Goal: Task Accomplishment & Management: Manage account settings

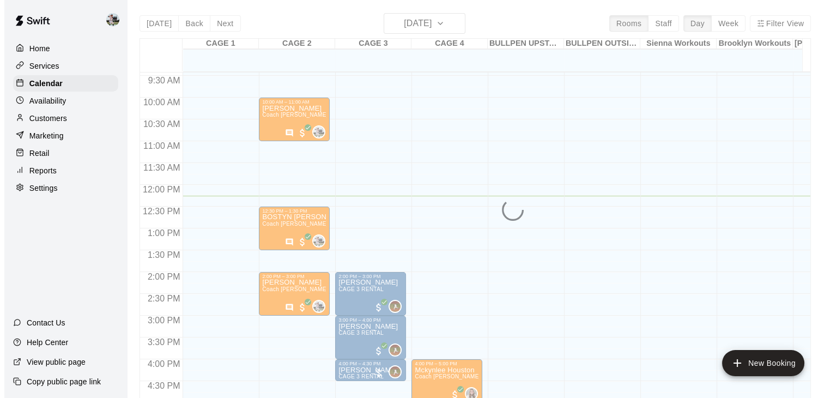
scroll to position [408, 0]
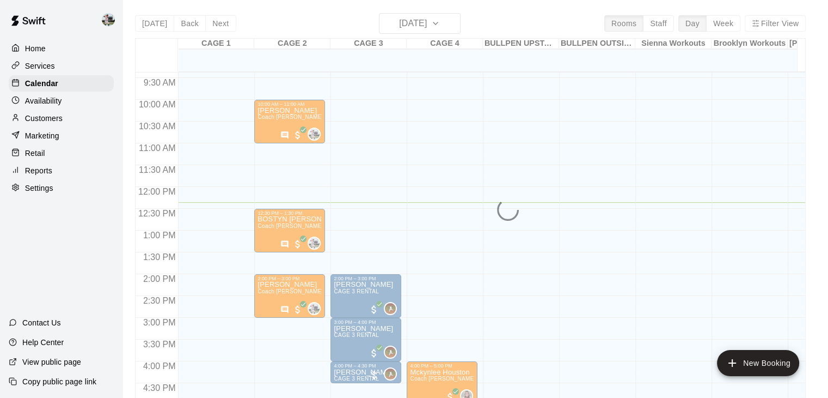
click at [46, 122] on p "Customers" at bounding box center [44, 118] width 38 height 11
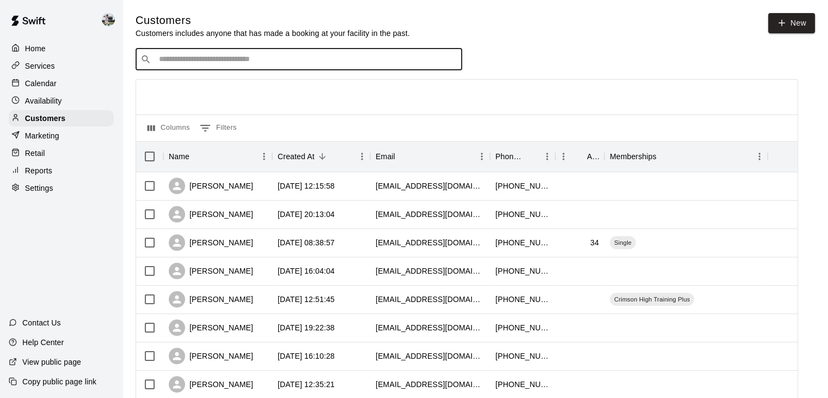
click at [216, 65] on input "Search customers by name or email" at bounding box center [307, 59] width 302 height 11
type input "****"
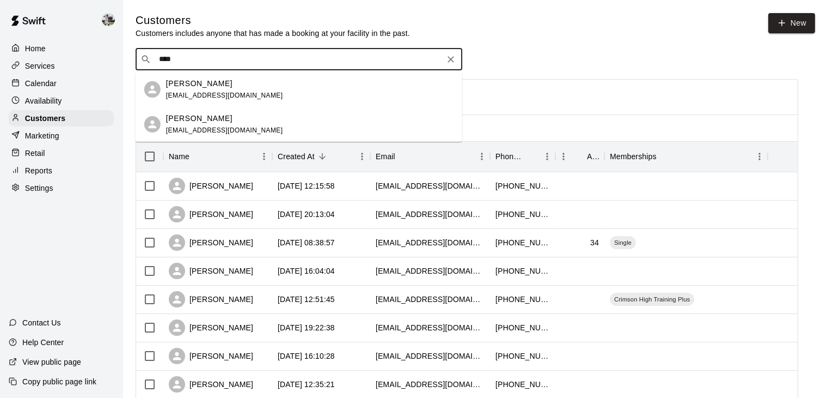
click at [205, 91] on span "[EMAIL_ADDRESS][DOMAIN_NAME]" at bounding box center [224, 95] width 117 height 8
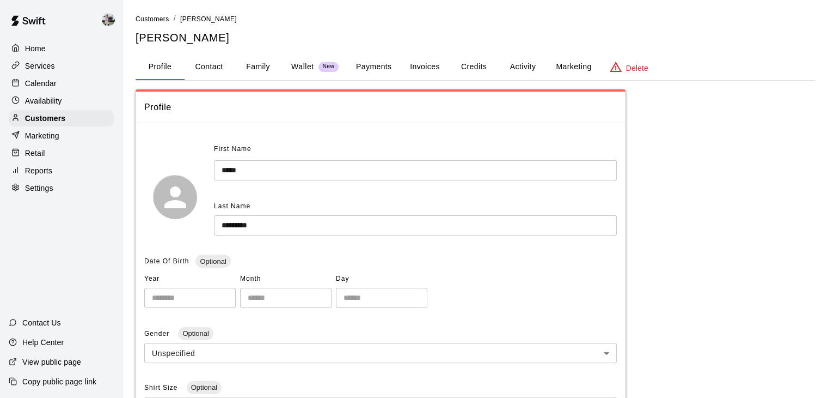
click at [384, 70] on button "Payments" at bounding box center [373, 67] width 53 height 26
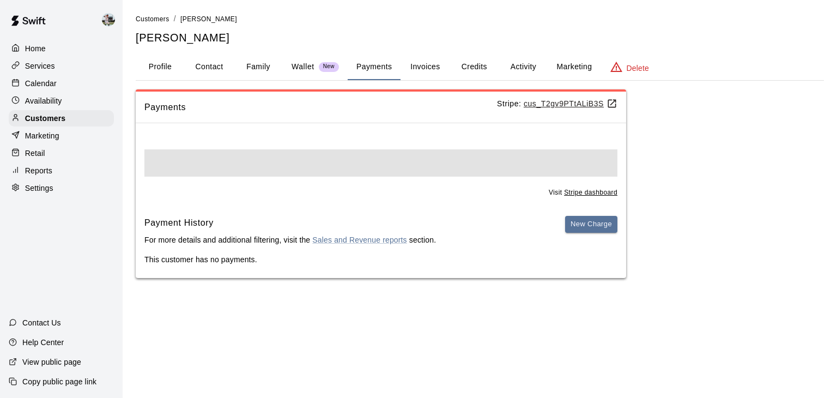
click at [478, 58] on button "Credits" at bounding box center [473, 67] width 49 height 26
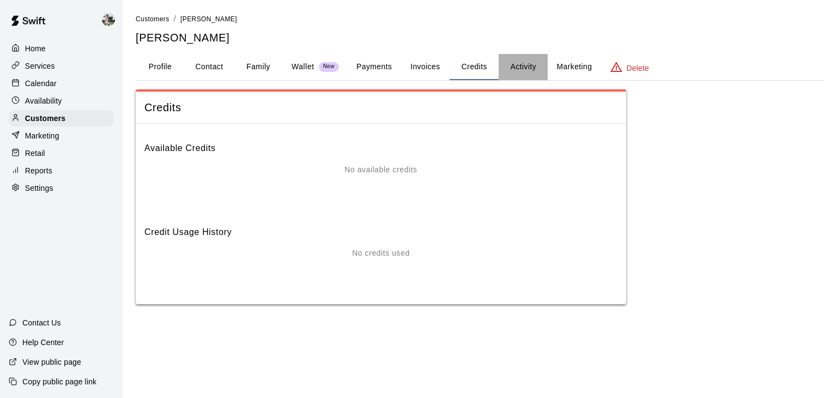
click at [517, 60] on button "Activity" at bounding box center [522, 67] width 49 height 26
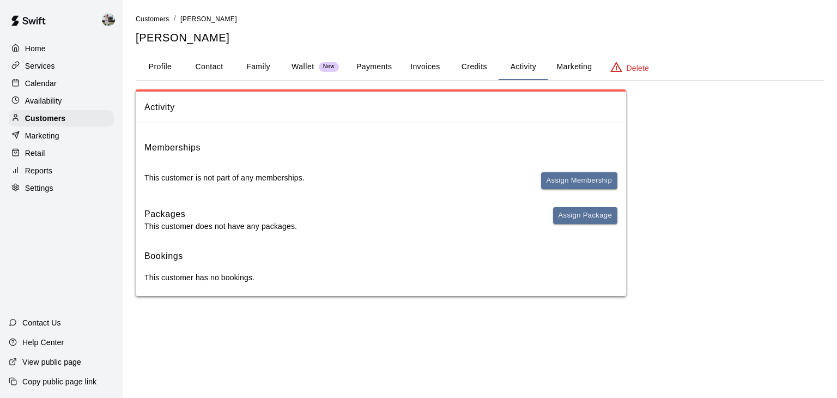
click at [381, 62] on button "Payments" at bounding box center [373, 67] width 53 height 26
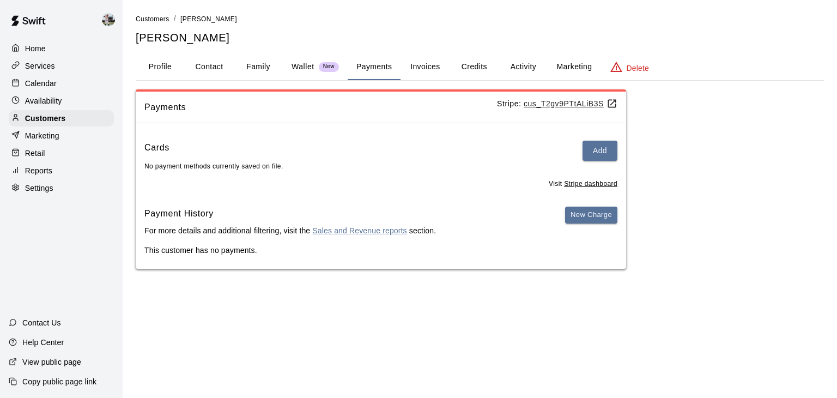
click at [431, 68] on button "Invoices" at bounding box center [424, 67] width 49 height 26
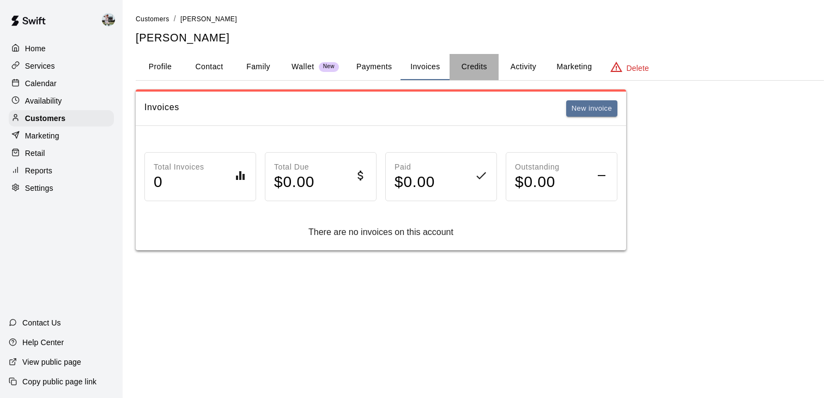
click at [479, 58] on button "Credits" at bounding box center [473, 67] width 49 height 26
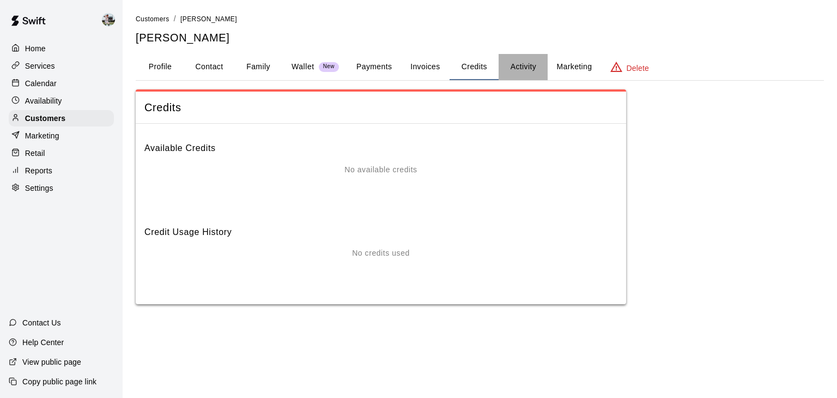
click at [520, 60] on button "Activity" at bounding box center [522, 67] width 49 height 26
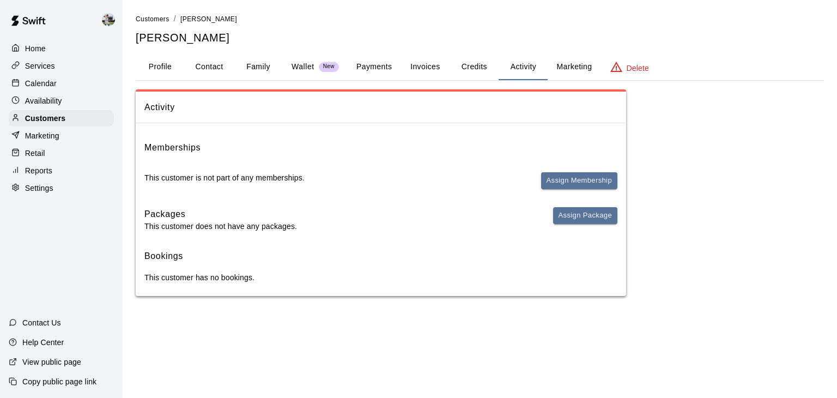
click at [569, 65] on button "Marketing" at bounding box center [573, 67] width 53 height 26
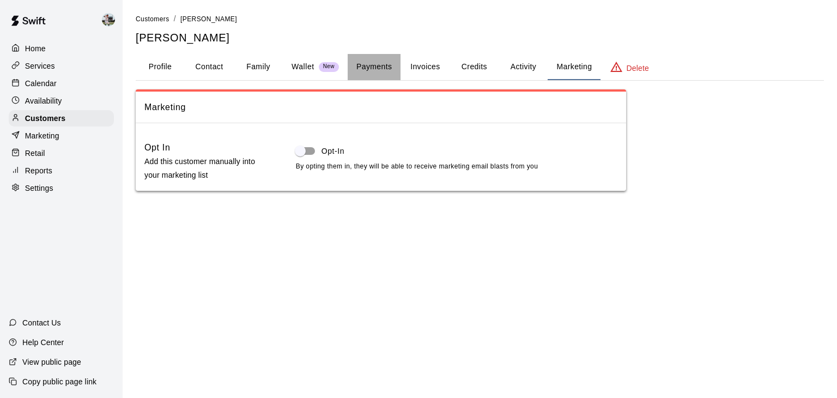
click at [380, 68] on button "Payments" at bounding box center [373, 67] width 53 height 26
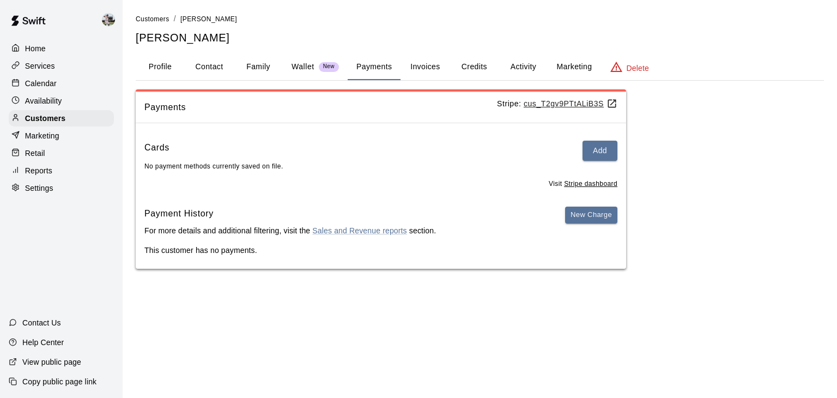
click at [310, 68] on p "Wallet" at bounding box center [302, 66] width 23 height 11
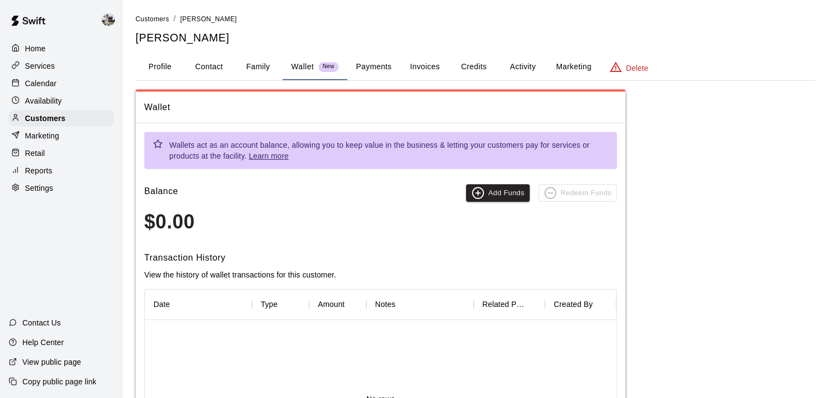
click at [367, 67] on button "Payments" at bounding box center [373, 67] width 53 height 26
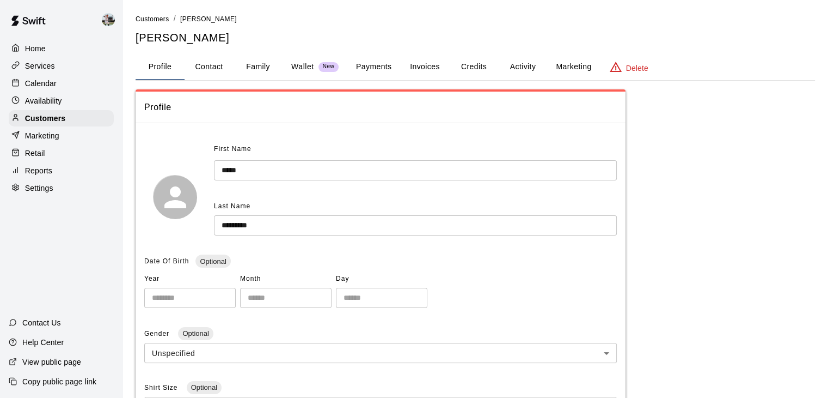
click at [378, 68] on button "Payments" at bounding box center [373, 67] width 53 height 26
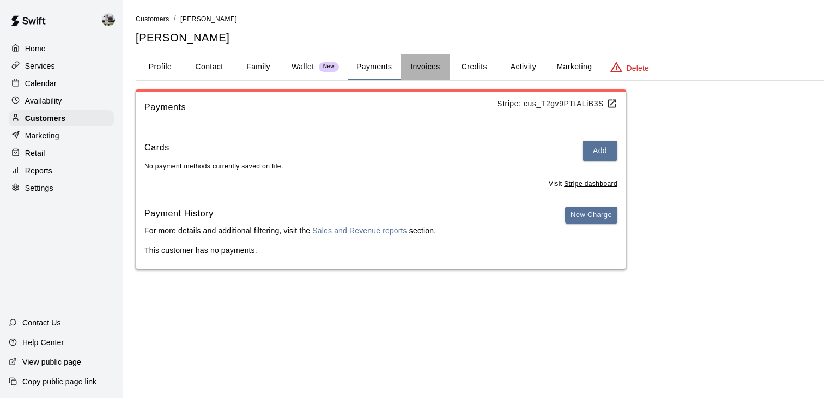
click at [425, 70] on button "Invoices" at bounding box center [424, 67] width 49 height 26
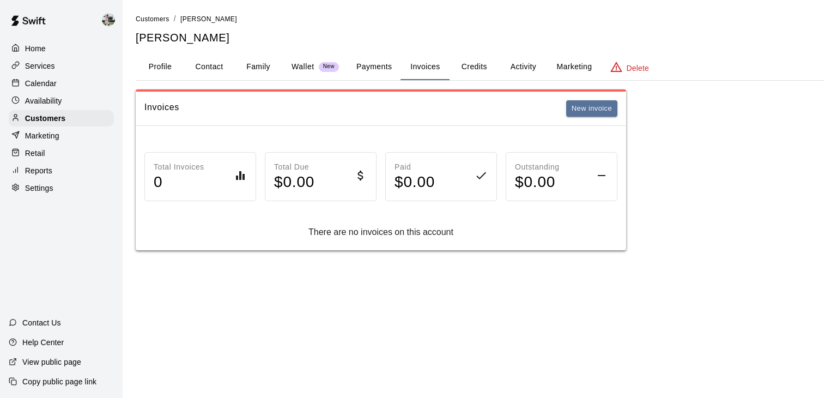
click at [453, 68] on button "Credits" at bounding box center [473, 67] width 49 height 26
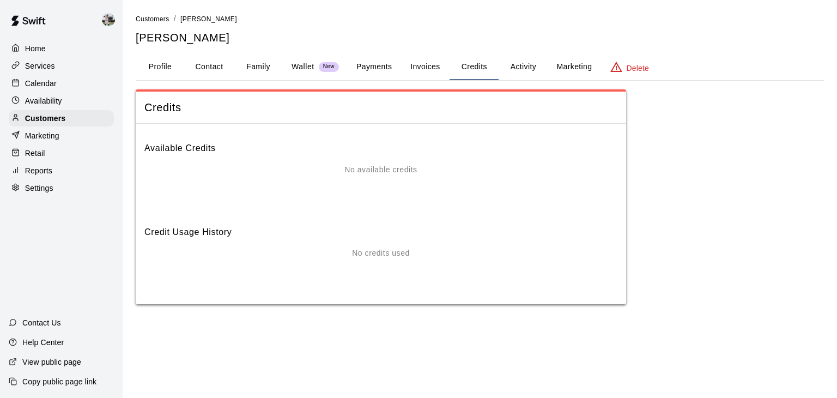
click at [519, 70] on button "Activity" at bounding box center [522, 67] width 49 height 26
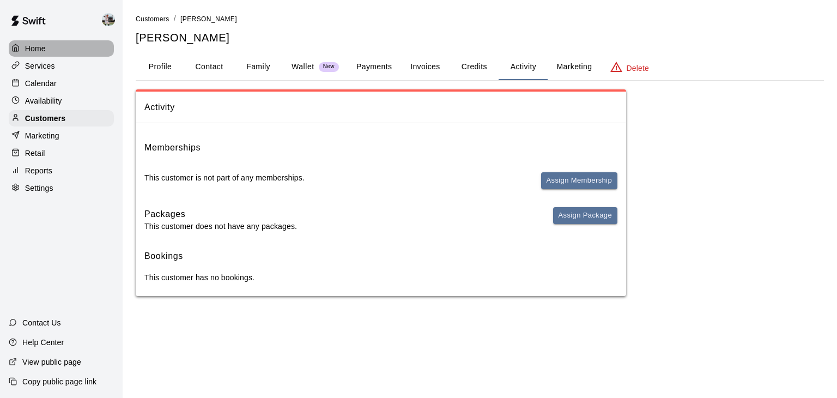
click at [41, 48] on p "Home" at bounding box center [35, 48] width 21 height 11
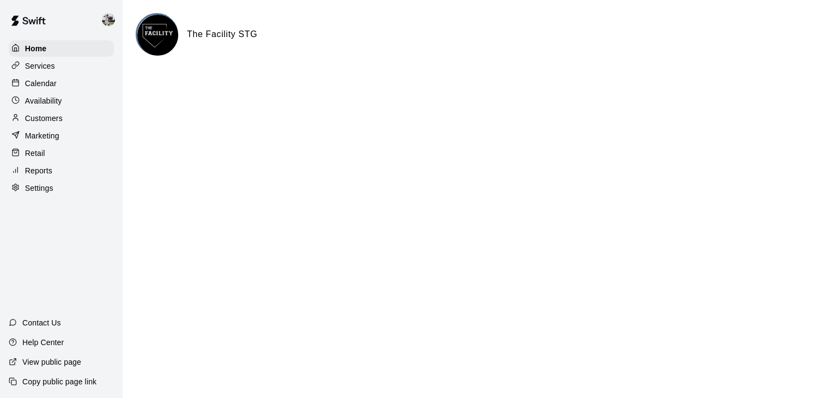
click at [47, 87] on p "Calendar" at bounding box center [41, 83] width 32 height 11
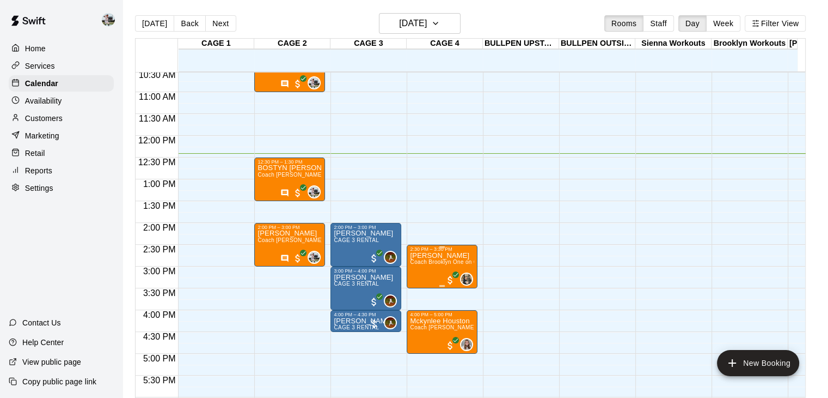
scroll to position [460, 0]
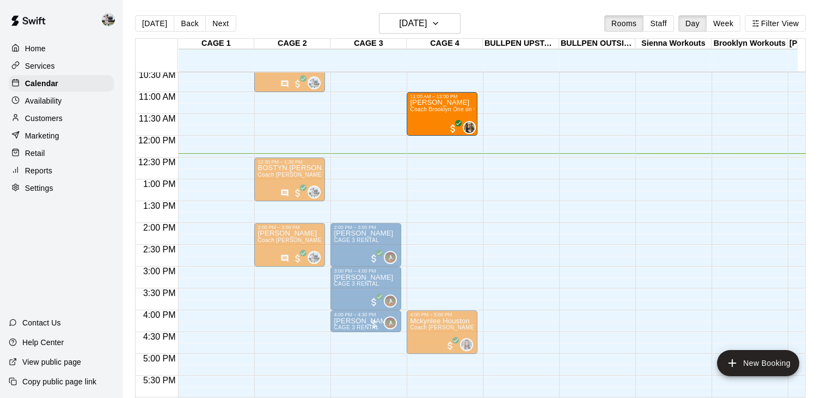
drag, startPoint x: 435, startPoint y: 255, endPoint x: 439, endPoint y: 109, distance: 146.0
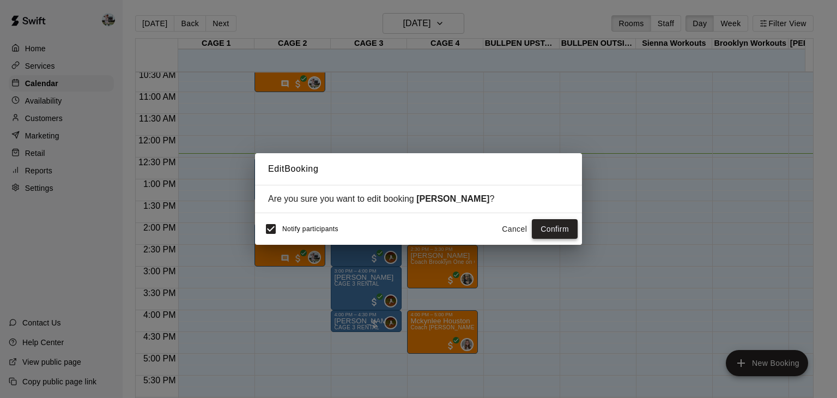
click at [553, 234] on button "Confirm" at bounding box center [555, 229] width 46 height 20
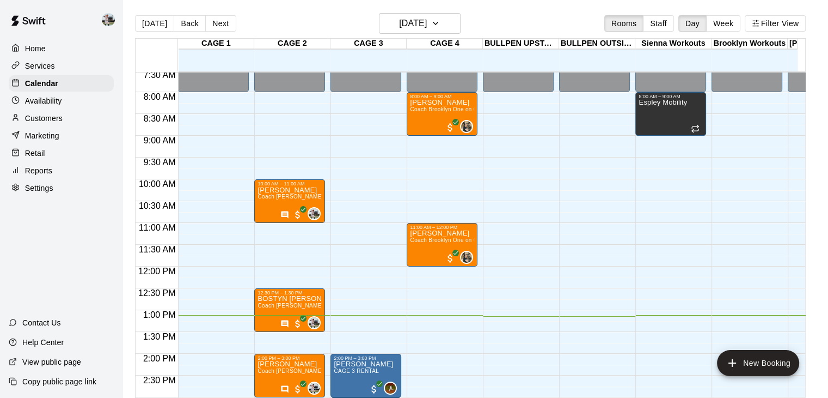
scroll to position [365, 0]
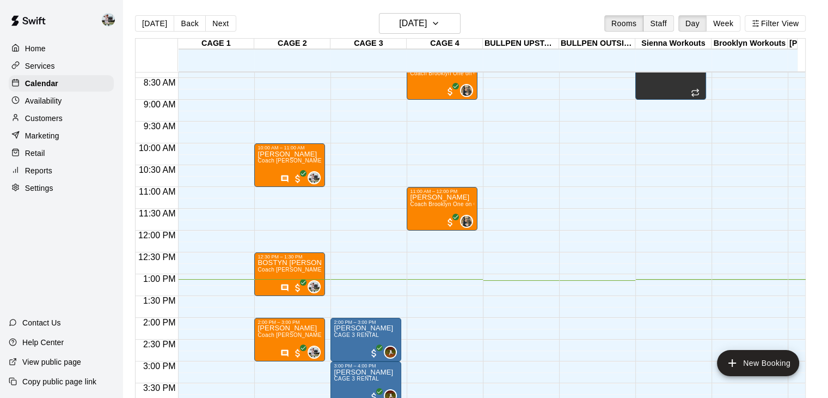
click at [671, 20] on button "Staff" at bounding box center [658, 23] width 31 height 16
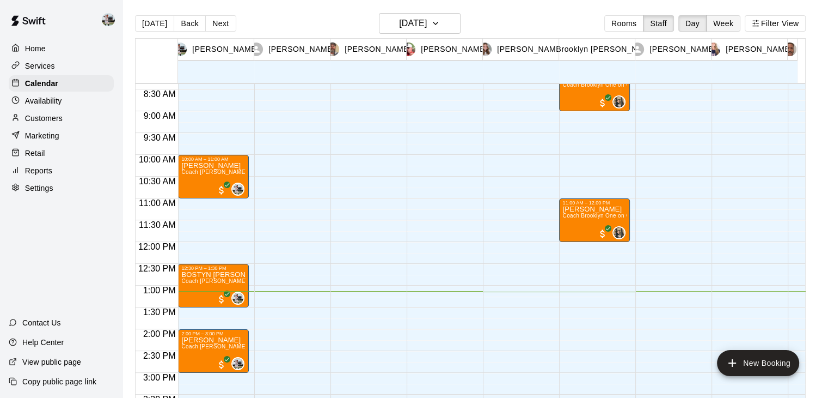
click at [726, 23] on button "Week" at bounding box center [723, 23] width 34 height 16
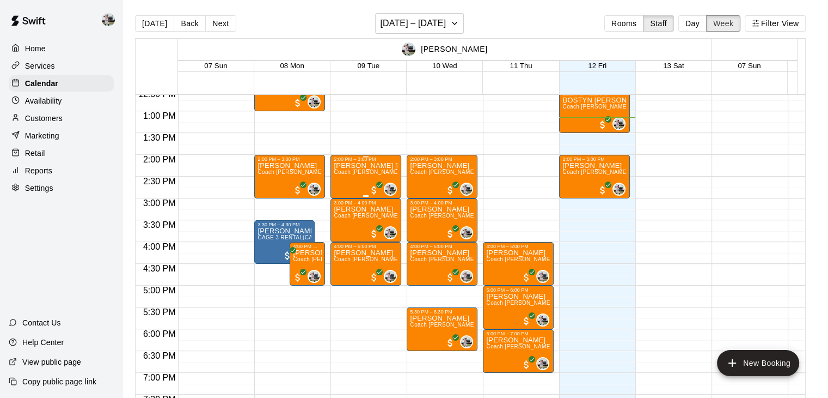
scroll to position [544, 0]
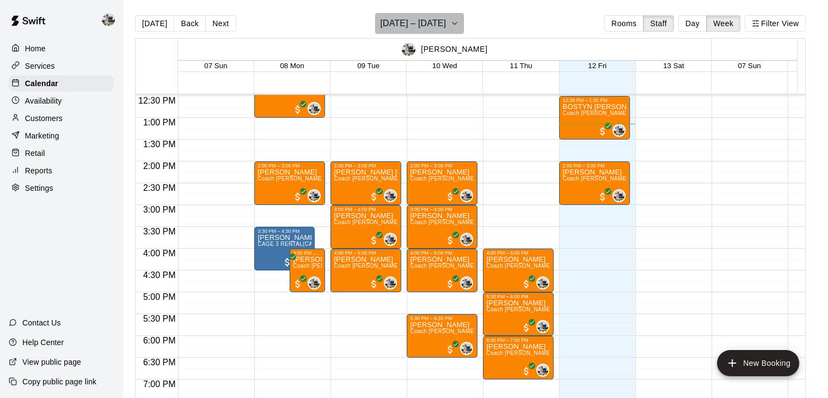
click at [463, 31] on button "September 07 – 13" at bounding box center [419, 23] width 89 height 21
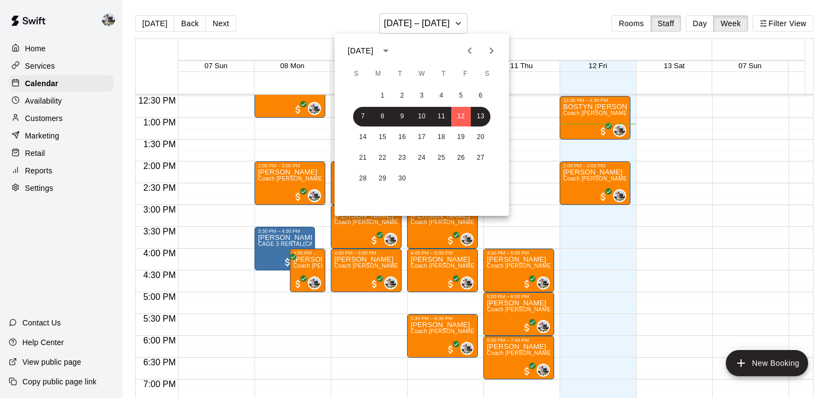
click at [410, 131] on div "14 15 16 17 18 19 20" at bounding box center [421, 137] width 174 height 20
click at [418, 137] on button "17" at bounding box center [422, 137] width 20 height 20
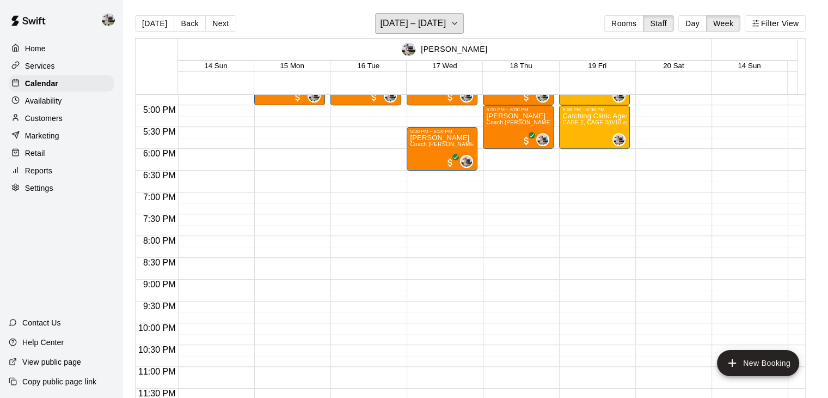
scroll to position [17, 0]
